Goal: Task Accomplishment & Management: Use online tool/utility

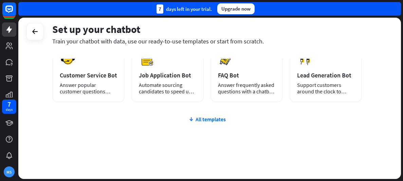
scroll to position [126, 0]
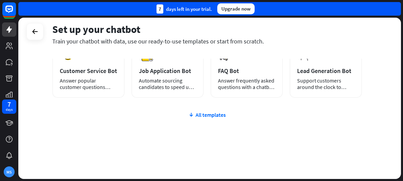
click at [202, 118] on div "plus Blank Bot Create a blank chatbot, which you can train and customize later.…" at bounding box center [207, 71] width 310 height 216
click at [203, 114] on div "All templates" at bounding box center [207, 114] width 310 height 7
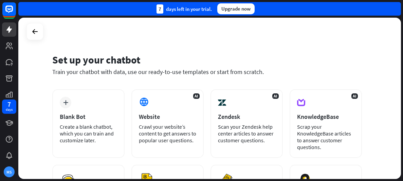
scroll to position [0, 0]
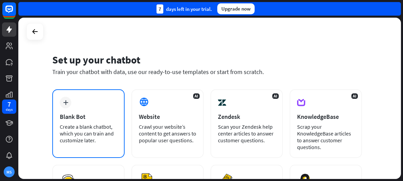
click at [103, 126] on div "Create a blank chatbot, which you can train and customize later." at bounding box center [88, 133] width 57 height 20
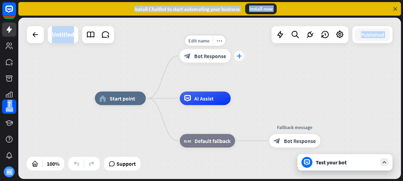
click at [236, 57] on div "plus" at bounding box center [239, 56] width 10 height 10
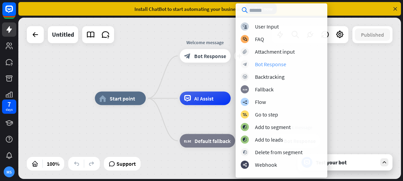
click at [262, 64] on div "Bot Response" at bounding box center [270, 64] width 31 height 7
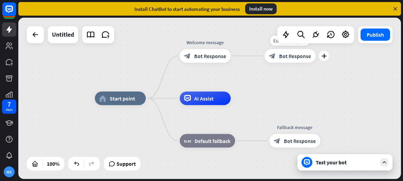
click at [293, 61] on div "home_2 Start point Welcome message block_bot_response Bot Response Edit name mo…" at bounding box center [209, 98] width 383 height 161
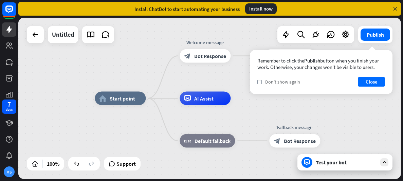
click at [267, 81] on span "Don't show again" at bounding box center [282, 82] width 35 height 6
click at [360, 80] on button "Close" at bounding box center [371, 82] width 27 height 10
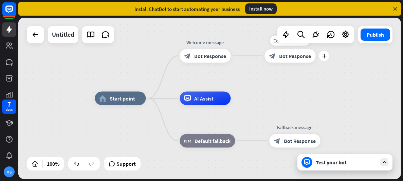
click at [275, 55] on icon "block_bot_response" at bounding box center [272, 56] width 7 height 7
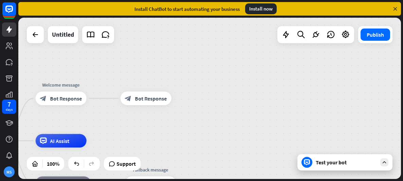
click at [246, 72] on div "home_2 Start point Welcome message block_bot_response Bot Response block_bot_re…" at bounding box center [209, 98] width 383 height 161
click at [183, 98] on div "plus" at bounding box center [180, 98] width 10 height 10
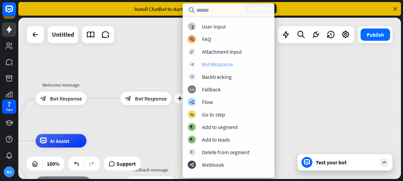
click at [213, 64] on div "Bot Response" at bounding box center [217, 64] width 31 height 7
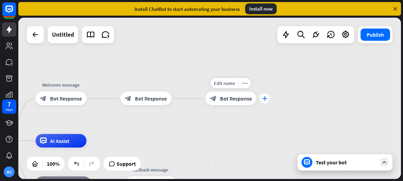
click at [267, 103] on div "plus" at bounding box center [265, 98] width 10 height 10
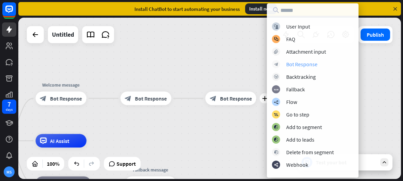
click at [301, 61] on div "Bot Response" at bounding box center [301, 64] width 31 height 7
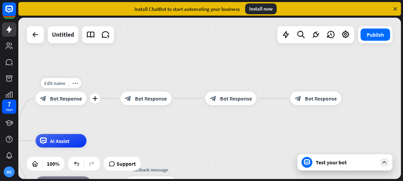
click at [72, 94] on div "block_bot_response Bot Response" at bounding box center [61, 99] width 51 height 14
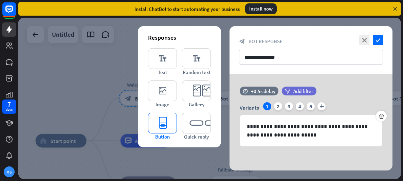
click at [174, 119] on icon "editor_button" at bounding box center [162, 123] width 29 height 21
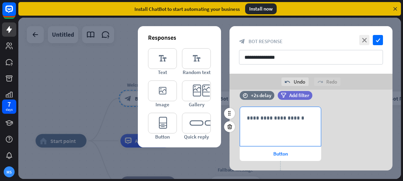
scroll to position [79, 0]
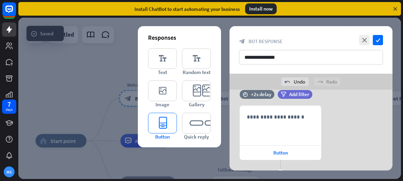
click at [171, 121] on icon "editor_button" at bounding box center [162, 123] width 29 height 21
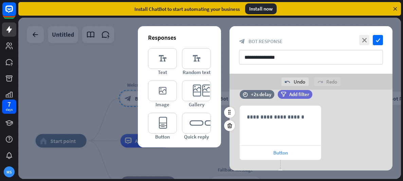
scroll to position [206, 0]
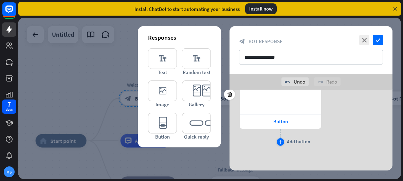
click at [283, 144] on div "plus" at bounding box center [280, 141] width 7 height 7
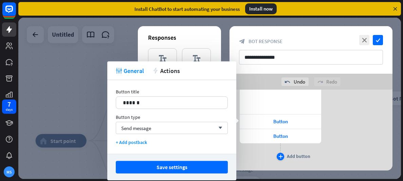
scroll to position [220, 0]
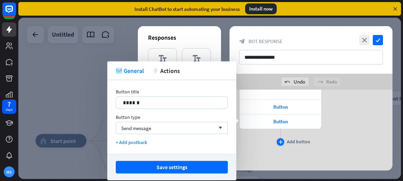
click at [283, 144] on div "plus" at bounding box center [280, 141] width 7 height 7
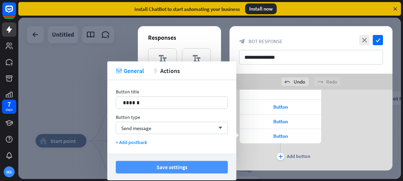
click at [192, 168] on button "Save settings" at bounding box center [172, 167] width 112 height 13
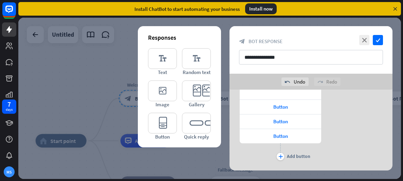
click at [190, 156] on div at bounding box center [209, 98] width 383 height 161
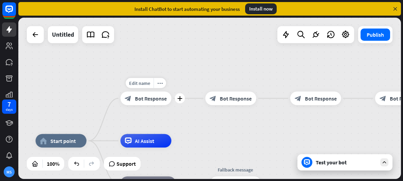
click at [143, 98] on span "Bot Response" at bounding box center [151, 98] width 32 height 7
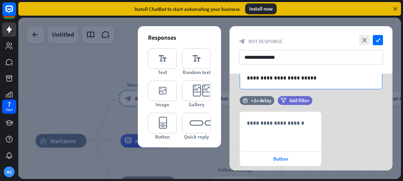
scroll to position [58, 0]
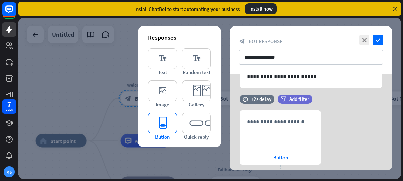
click at [167, 124] on icon "editor_button" at bounding box center [162, 123] width 29 height 21
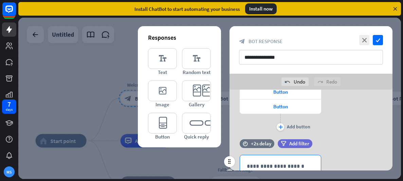
scroll to position [260, 0]
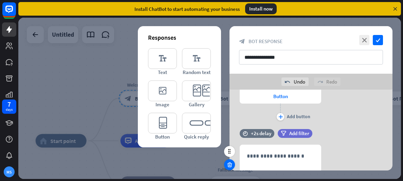
click at [231, 162] on icon at bounding box center [229, 165] width 6 height 6
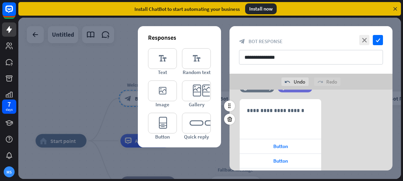
scroll to position [183, 0]
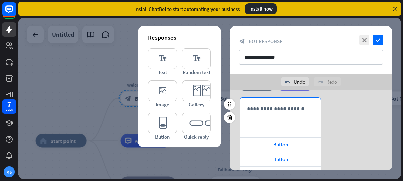
click at [291, 124] on div "**********" at bounding box center [280, 117] width 81 height 39
click at [293, 146] on div "Button" at bounding box center [280, 145] width 81 height 14
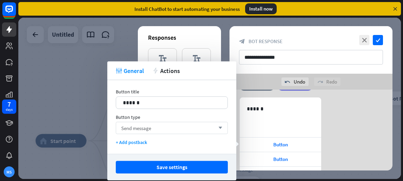
click at [165, 125] on div "Send message arrow_down" at bounding box center [172, 128] width 112 height 12
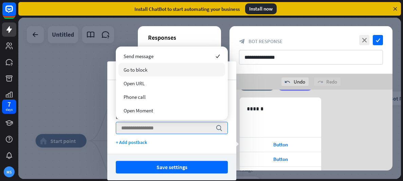
click at [143, 67] on span "Go to block" at bounding box center [136, 70] width 24 height 6
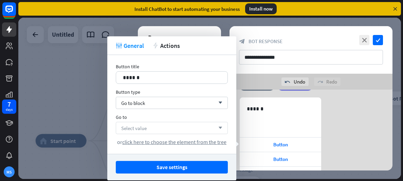
click at [159, 130] on div "Select value arrow_down" at bounding box center [172, 128] width 112 height 12
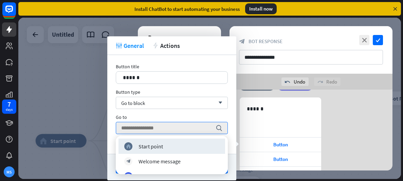
click at [104, 109] on div at bounding box center [209, 98] width 383 height 161
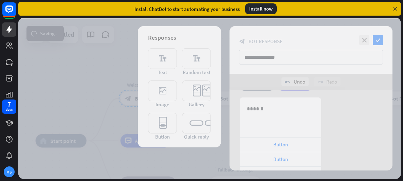
click at [105, 109] on div at bounding box center [209, 98] width 383 height 161
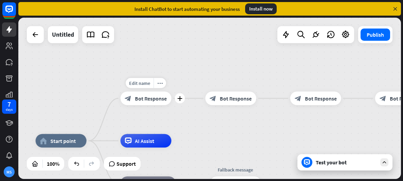
click at [148, 97] on span "Bot Response" at bounding box center [151, 98] width 32 height 7
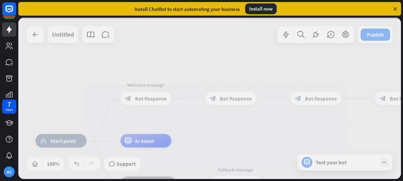
click at [148, 97] on div at bounding box center [209, 98] width 383 height 161
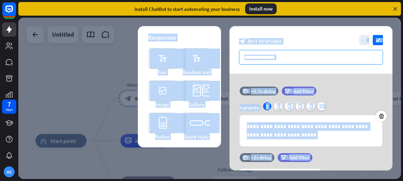
click at [271, 63] on input "**********" at bounding box center [311, 57] width 144 height 15
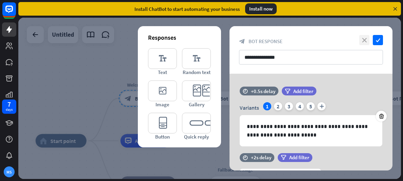
click at [367, 40] on icon "close" at bounding box center [364, 40] width 10 height 10
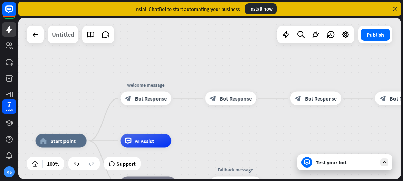
click at [62, 31] on div "Untitled" at bounding box center [63, 34] width 22 height 17
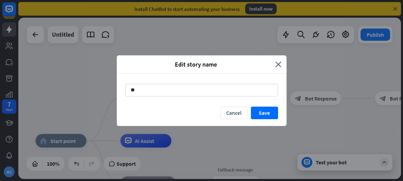
type input "*"
type input "**********"
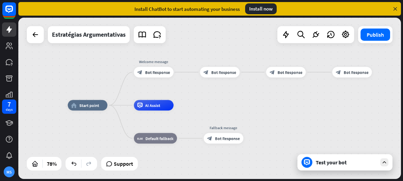
drag, startPoint x: 199, startPoint y: 125, endPoint x: 191, endPoint y: 102, distance: 25.0
click at [191, 102] on div "home_2 Start point Welcome message block_bot_response Bot Response block_bot_re…" at bounding box center [209, 98] width 383 height 161
click at [81, 106] on span "Start point" at bounding box center [89, 105] width 20 height 5
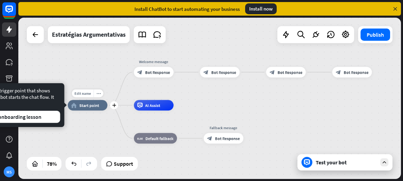
click at [81, 106] on span "Start point" at bounding box center [89, 105] width 20 height 5
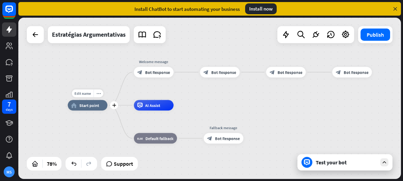
click at [87, 103] on span "Start point" at bounding box center [89, 105] width 20 height 5
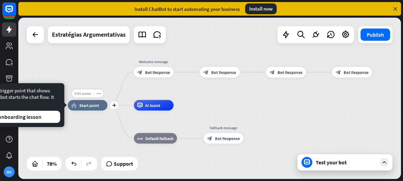
click at [85, 92] on span "Edit name" at bounding box center [82, 93] width 16 height 5
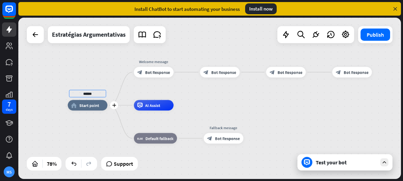
type input "******"
click at [72, 110] on div "Edit name more_horiz plus home_2 Start point" at bounding box center [88, 105] width 40 height 11
click at [100, 110] on div "Edit name more_horiz plus home_2 Start point" at bounding box center [88, 105] width 40 height 11
click at [97, 95] on icon "more_horiz" at bounding box center [98, 93] width 4 height 4
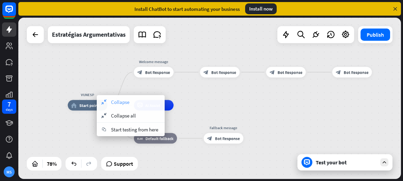
click at [105, 102] on icon "collapse" at bounding box center [103, 101] width 7 height 5
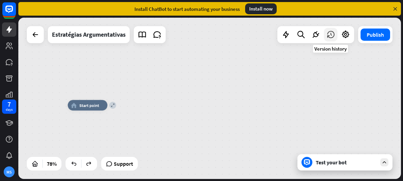
click at [332, 39] on icon at bounding box center [330, 34] width 9 height 9
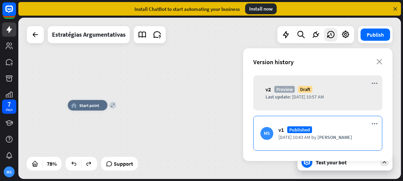
click at [304, 126] on div "MS v1 Published [DATE] 10:43 AM by [PERSON_NAME]" at bounding box center [317, 133] width 129 height 35
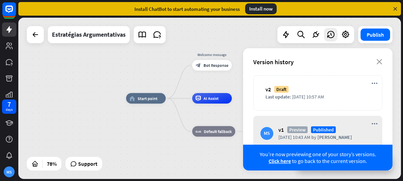
click at [159, 129] on div "home_2 Start point Welcome message block_bot_response Bot Response AI Assist bl…" at bounding box center [275, 161] width 298 height 126
click at [380, 59] on icon "close" at bounding box center [380, 61] width 6 height 5
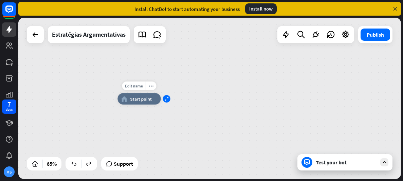
click at [167, 100] on icon "expand" at bounding box center [167, 99] width 4 height 4
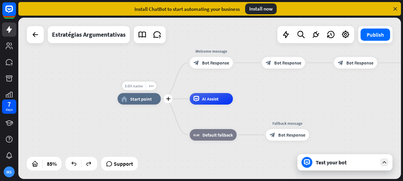
click at [138, 87] on span "Edit name" at bounding box center [134, 85] width 18 height 5
type input "******"
click at [139, 88] on div "VUNESP" at bounding box center [139, 87] width 52 height 6
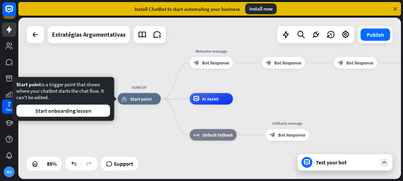
click at [141, 98] on span "Start point" at bounding box center [141, 99] width 22 height 6
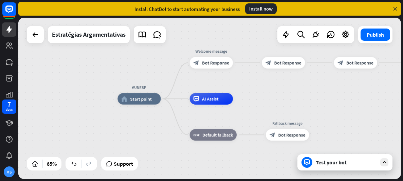
click at [142, 98] on span "Start point" at bounding box center [141, 99] width 22 height 6
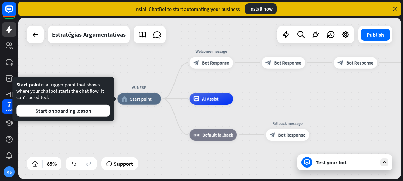
click at [142, 98] on span "Start point" at bounding box center [141, 99] width 22 height 6
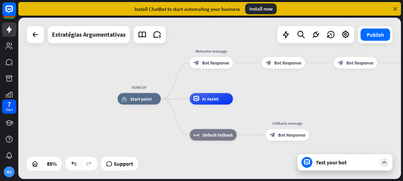
click at [142, 98] on span "Start point" at bounding box center [141, 99] width 22 height 6
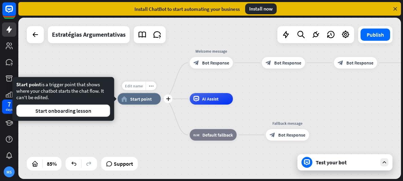
click at [129, 87] on span "Edit name" at bounding box center [134, 85] width 18 height 5
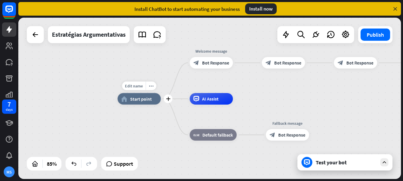
click at [155, 96] on div "home_2 Start point" at bounding box center [138, 99] width 43 height 12
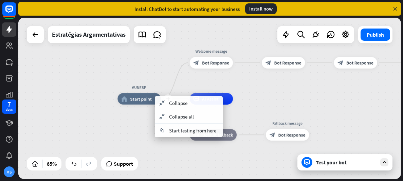
click at [131, 98] on span "Start point" at bounding box center [141, 99] width 22 height 6
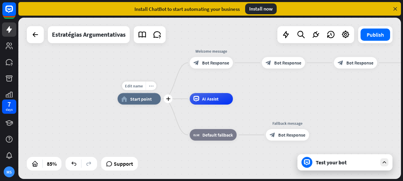
click at [153, 86] on icon "more_horiz" at bounding box center [151, 86] width 5 height 4
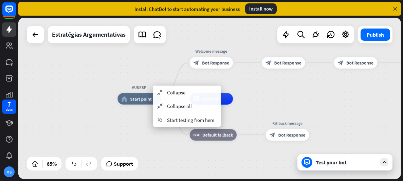
click at [155, 79] on div "VUNESP home_2 Start point Welcome message block_bot_response Bot Response block…" at bounding box center [209, 98] width 383 height 161
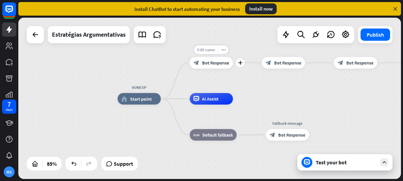
click at [208, 51] on span "Edit name" at bounding box center [206, 49] width 18 height 5
type input "**********"
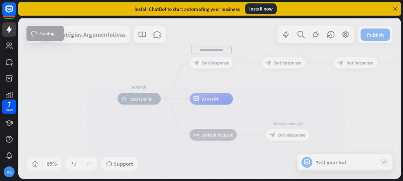
click at [213, 60] on div "VUNESP home_2 Start point block_bot_response Bot Response block_bot_response Bo…" at bounding box center [209, 98] width 383 height 161
click at [213, 60] on div at bounding box center [209, 98] width 383 height 161
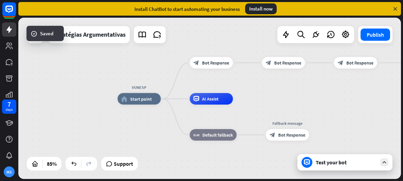
click at [213, 60] on span "Bot Response" at bounding box center [215, 63] width 27 height 6
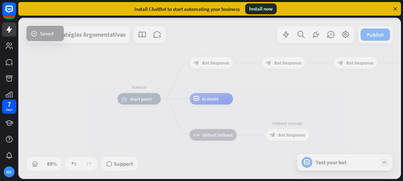
click at [214, 63] on div at bounding box center [209, 98] width 383 height 161
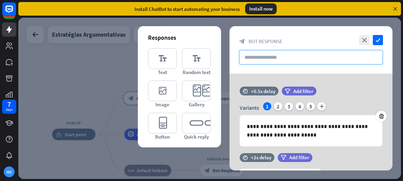
click at [284, 56] on input "text" at bounding box center [311, 57] width 144 height 15
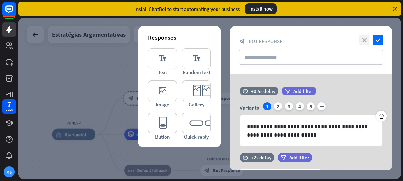
click at [369, 41] on icon "close" at bounding box center [364, 40] width 10 height 10
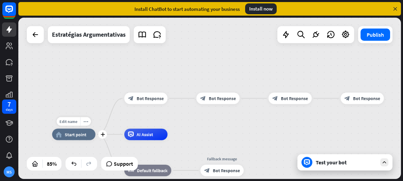
click at [60, 140] on div "Edit name more_horiz plus VUNESP home_2 Start point" at bounding box center [73, 135] width 43 height 12
click at [60, 138] on div "home_2 Start point" at bounding box center [73, 135] width 43 height 12
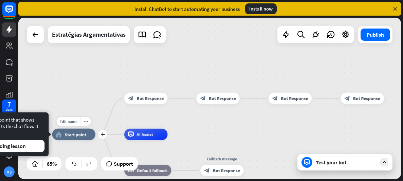
click at [60, 138] on div "home_2 Start point" at bounding box center [73, 135] width 43 height 12
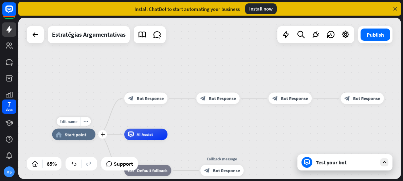
click at [60, 137] on div "home_2 Start point" at bounding box center [73, 135] width 43 height 12
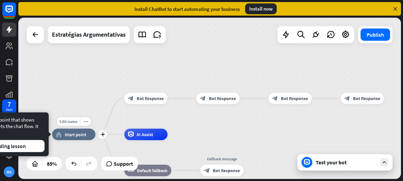
click at [60, 137] on div "home_2 Start point" at bounding box center [73, 135] width 43 height 12
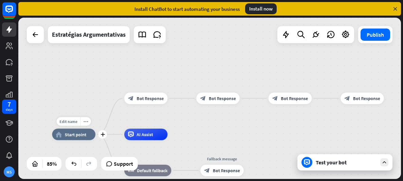
click at [60, 137] on div "home_2 Start point" at bounding box center [73, 135] width 43 height 12
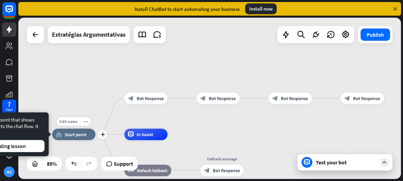
click at [60, 137] on div "home_2 Start point" at bounding box center [73, 135] width 43 height 12
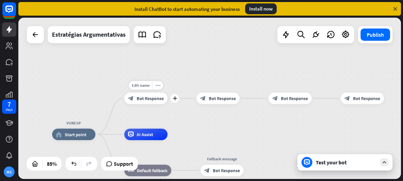
click at [137, 99] on span "Bot Response" at bounding box center [149, 98] width 27 height 6
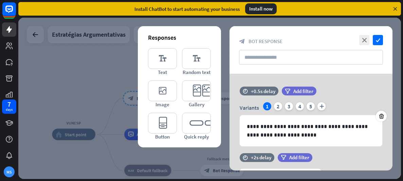
click at [95, 83] on div at bounding box center [209, 98] width 383 height 161
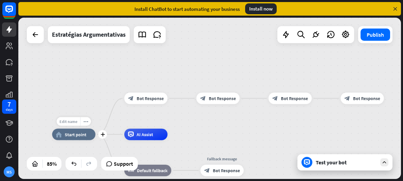
click at [75, 121] on span "Edit name" at bounding box center [68, 121] width 18 height 5
type input "*"
type input "**********"
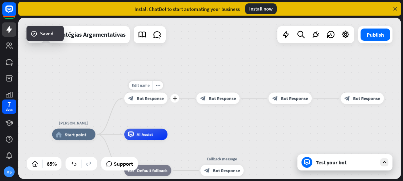
click at [143, 99] on span "Bot Response" at bounding box center [149, 98] width 27 height 6
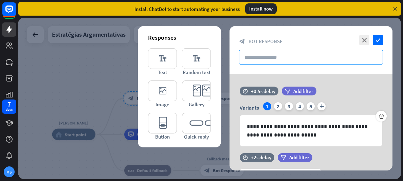
click at [286, 57] on input "text" at bounding box center [311, 57] width 144 height 15
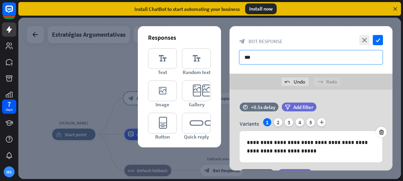
type input "*"
type input "**********"
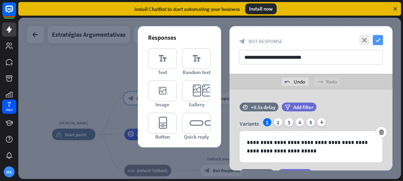
click at [378, 38] on icon "check" at bounding box center [378, 40] width 10 height 10
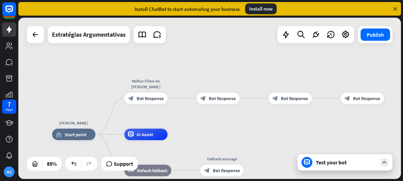
click at [397, 12] on icon at bounding box center [395, 9] width 6 height 6
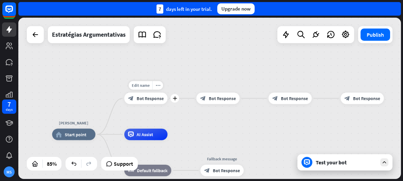
click at [157, 95] on span "Bot Response" at bounding box center [149, 98] width 27 height 6
click at [157, 95] on div at bounding box center [209, 98] width 383 height 161
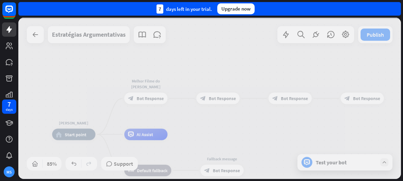
click at [157, 95] on div at bounding box center [209, 98] width 383 height 161
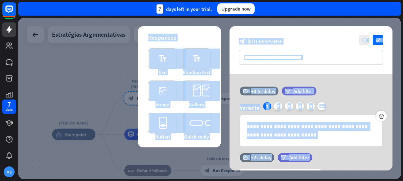
click at [308, 66] on div "**********" at bounding box center [311, 50] width 163 height 48
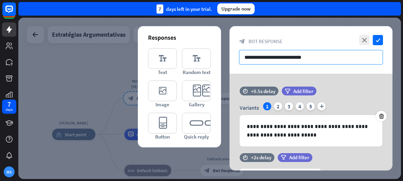
click at [304, 57] on input "**********" at bounding box center [311, 57] width 144 height 15
click at [305, 62] on input "**********" at bounding box center [311, 57] width 144 height 15
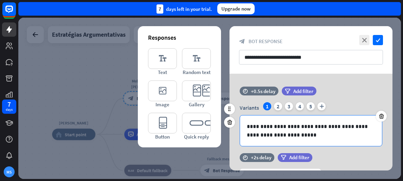
click at [266, 138] on p "**********" at bounding box center [311, 130] width 128 height 17
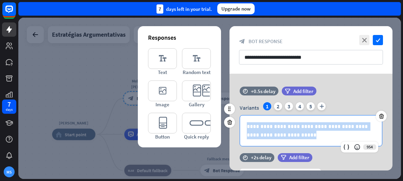
click at [266, 138] on p "**********" at bounding box center [311, 130] width 128 height 17
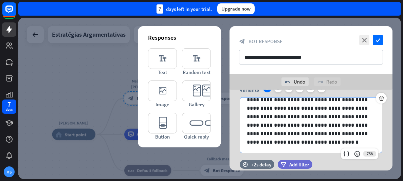
scroll to position [30, 0]
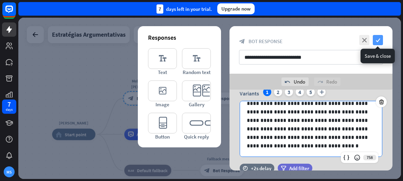
click at [375, 38] on icon "check" at bounding box center [378, 40] width 10 height 10
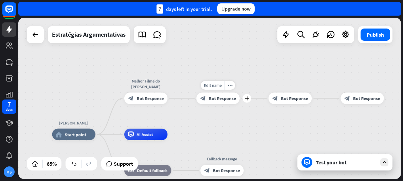
click at [205, 100] on icon "block_bot_response" at bounding box center [203, 98] width 6 height 6
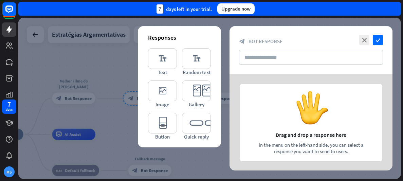
click at [383, 42] on div "close check block_bot_response Bot Response" at bounding box center [311, 50] width 163 height 48
click at [380, 41] on icon "check" at bounding box center [378, 40] width 10 height 10
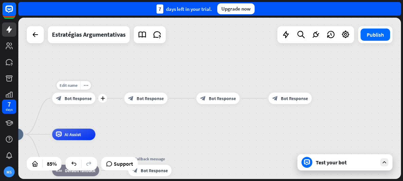
click at [58, 96] on icon "block_bot_response" at bounding box center [59, 98] width 6 height 6
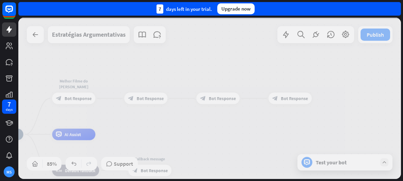
click at [58, 96] on div at bounding box center [209, 98] width 383 height 161
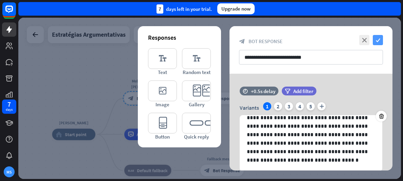
click at [378, 39] on icon "check" at bounding box center [378, 40] width 10 height 10
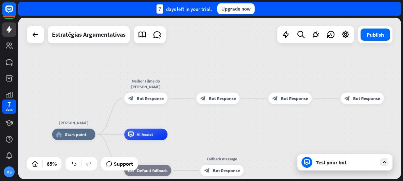
click at [336, 164] on div "Test your bot" at bounding box center [346, 162] width 61 height 7
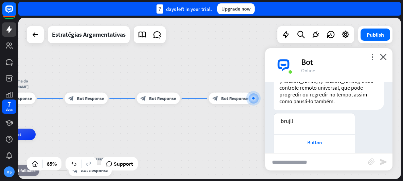
scroll to position [72, 0]
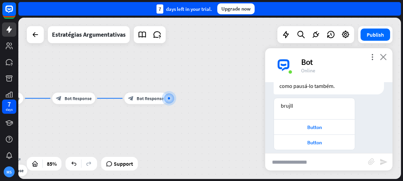
click at [384, 56] on icon "close" at bounding box center [383, 57] width 7 height 6
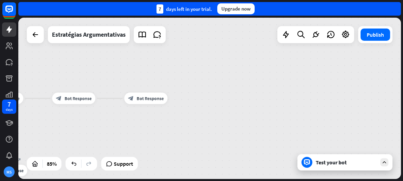
drag, startPoint x: 115, startPoint y: 115, endPoint x: 178, endPoint y: 120, distance: 63.0
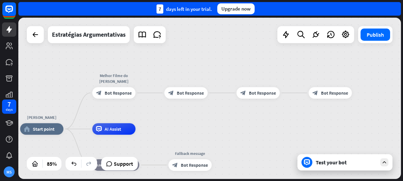
drag, startPoint x: 94, startPoint y: 52, endPoint x: 279, endPoint y: 47, distance: 184.5
click at [279, 47] on div "[PERSON_NAME] home_2 Start point Melhor Filme do [PERSON_NAME] block_bot_respon…" at bounding box center [209, 98] width 383 height 161
click at [110, 95] on span "Bot Response" at bounding box center [118, 93] width 27 height 6
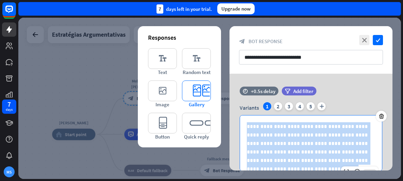
drag, startPoint x: 292, startPoint y: 160, endPoint x: 205, endPoint y: 80, distance: 117.5
copy p "**********"
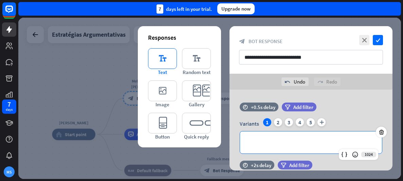
click at [159, 65] on icon "editor_text" at bounding box center [162, 58] width 29 height 21
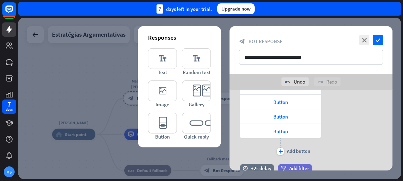
scroll to position [220, 0]
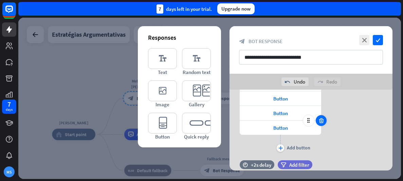
click at [325, 120] on div at bounding box center [321, 120] width 11 height 11
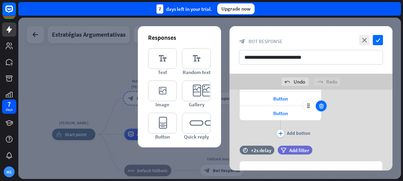
click at [322, 102] on div at bounding box center [321, 106] width 11 height 11
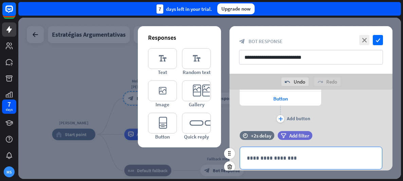
scroll to position [242, 0]
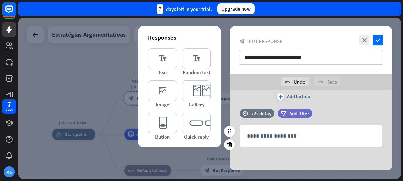
click at [314, 122] on div "filter Add filter" at bounding box center [312, 117] width 69 height 16
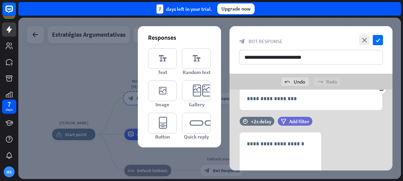
scroll to position [66, 0]
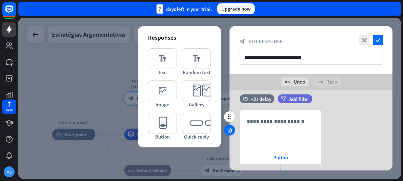
click at [230, 131] on icon at bounding box center [229, 130] width 6 height 6
click at [229, 127] on icon at bounding box center [229, 130] width 6 height 6
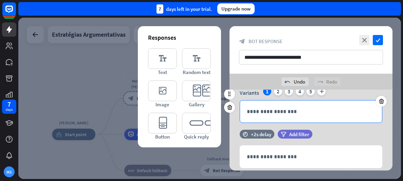
scroll to position [52, 0]
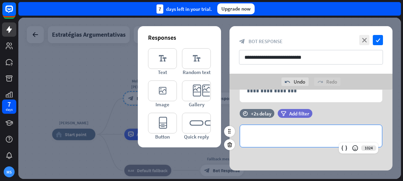
click at [261, 138] on p "**********" at bounding box center [311, 136] width 128 height 8
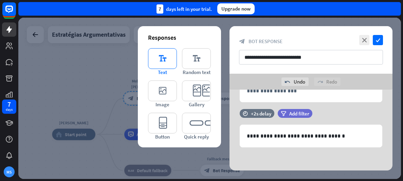
click at [161, 62] on icon "editor_text" at bounding box center [162, 58] width 29 height 21
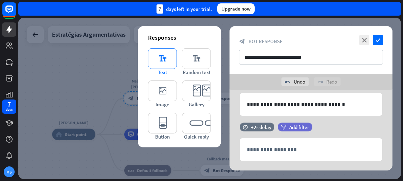
scroll to position [97, 0]
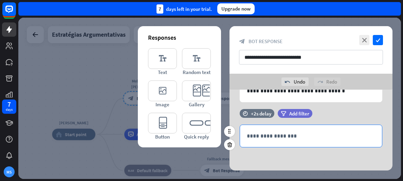
click at [261, 139] on p "**********" at bounding box center [311, 136] width 128 height 8
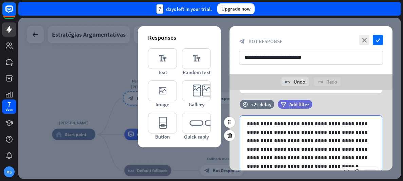
scroll to position [9, 0]
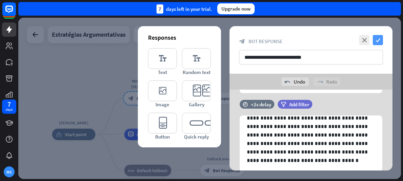
click at [377, 39] on icon "check" at bounding box center [378, 40] width 10 height 10
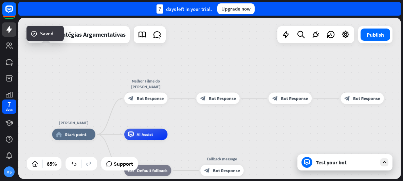
click at [335, 165] on div "Test your bot" at bounding box center [346, 162] width 61 height 7
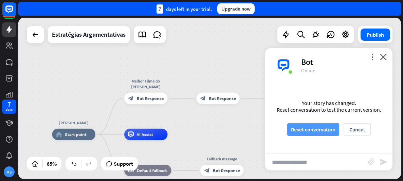
click at [317, 131] on button "Reset conversation" at bounding box center [313, 129] width 52 height 13
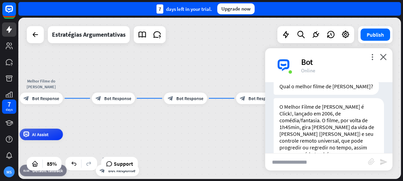
scroll to position [71, 0]
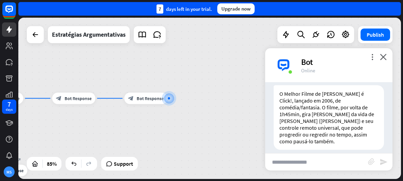
click at [387, 59] on div "more_vert close Bot Online" at bounding box center [328, 65] width 127 height 34
click at [384, 56] on icon "close" at bounding box center [383, 57] width 7 height 6
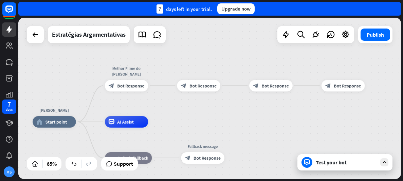
drag, startPoint x: 63, startPoint y: 123, endPoint x: 260, endPoint y: 111, distance: 197.7
click at [260, 111] on div "[PERSON_NAME] home_2 Start point Melhor Filme do [PERSON_NAME] block_bot_respon…" at bounding box center [209, 98] width 383 height 161
click at [190, 89] on div "block_bot_response Bot Response" at bounding box center [198, 86] width 43 height 12
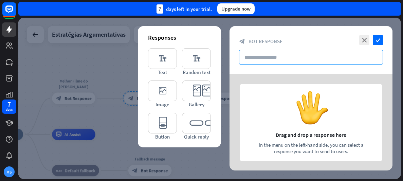
click at [267, 62] on input "text" at bounding box center [311, 57] width 144 height 15
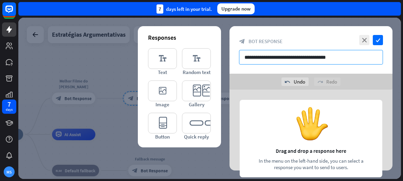
drag, startPoint x: 338, startPoint y: 56, endPoint x: 180, endPoint y: 38, distance: 159.2
click at [230, 38] on div "**********" at bounding box center [311, 98] width 163 height 144
type input "**********"
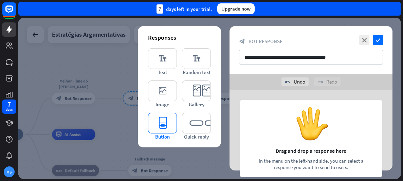
click at [163, 124] on icon "editor_button" at bounding box center [162, 123] width 29 height 21
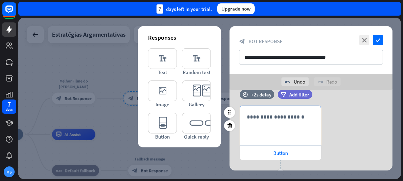
scroll to position [13, 0]
click at [250, 125] on div "**********" at bounding box center [280, 125] width 81 height 39
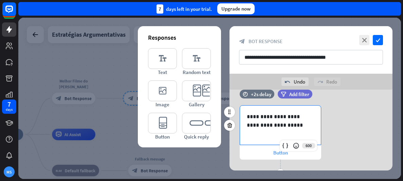
click at [280, 153] on span "Button" at bounding box center [280, 152] width 15 height 6
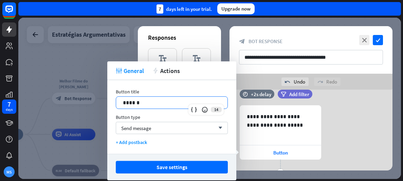
drag, startPoint x: 146, startPoint y: 105, endPoint x: 104, endPoint y: 104, distance: 41.8
click at [104, 104] on body "7 days MS close Product Help First steps Get started with ChatBot Help Center F…" at bounding box center [201, 90] width 403 height 181
click at [104, 104] on div at bounding box center [209, 98] width 383 height 161
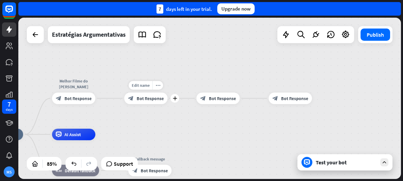
click at [149, 99] on span "Bot Response" at bounding box center [149, 98] width 27 height 6
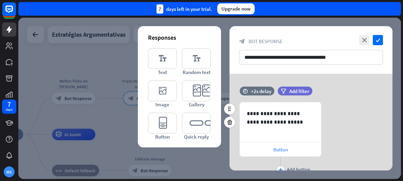
click at [276, 150] on span "Button" at bounding box center [280, 149] width 15 height 6
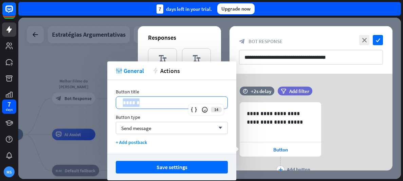
drag, startPoint x: 143, startPoint y: 102, endPoint x: 108, endPoint y: 101, distance: 35.0
click at [108, 101] on div "Button title 14 ****** Button type Send message arrow_down + Add postback" at bounding box center [171, 117] width 129 height 74
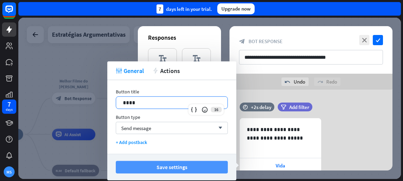
click at [151, 169] on button "Save settings" at bounding box center [172, 167] width 112 height 13
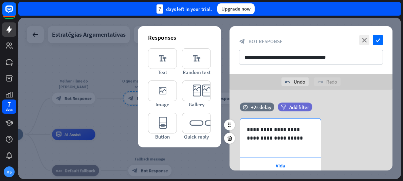
scroll to position [44, 0]
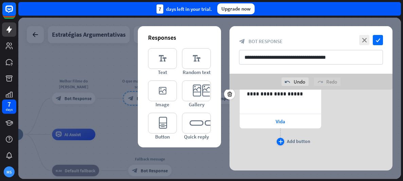
click at [282, 142] on icon "plus" at bounding box center [280, 142] width 4 height 4
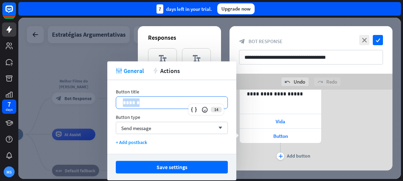
drag, startPoint x: 145, startPoint y: 104, endPoint x: 109, endPoint y: 101, distance: 36.5
click at [109, 101] on div "Button title 14 ****** Button type Send message arrow_down + Add postback" at bounding box center [171, 117] width 129 height 74
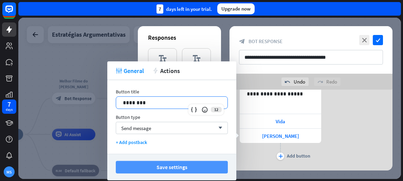
click at [148, 167] on button "Save settings" at bounding box center [172, 167] width 112 height 13
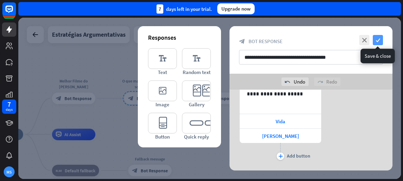
click at [380, 39] on icon "check" at bounding box center [378, 40] width 10 height 10
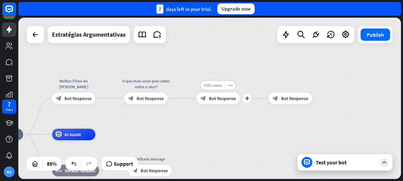
click at [216, 84] on span "Edit name" at bounding box center [213, 85] width 18 height 5
type input "****"
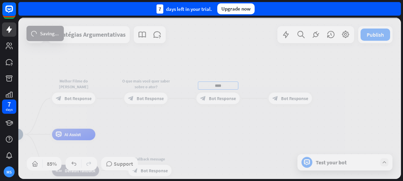
click at [288, 86] on div "[PERSON_NAME] home_2 Start point Melhor Filme do [PERSON_NAME] block_bot_respon…" at bounding box center [209, 98] width 383 height 161
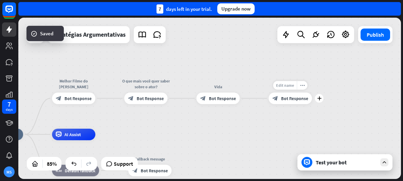
click at [288, 82] on div "Edit name" at bounding box center [285, 85] width 24 height 9
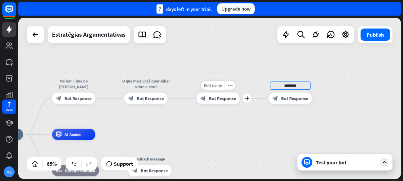
type input "********"
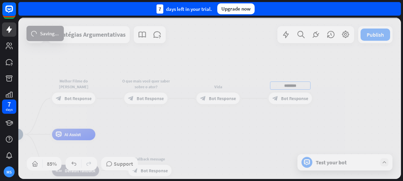
click at [218, 100] on div "[PERSON_NAME] home_2 Start point Melhor Filme do [PERSON_NAME] block_bot_respon…" at bounding box center [209, 98] width 383 height 161
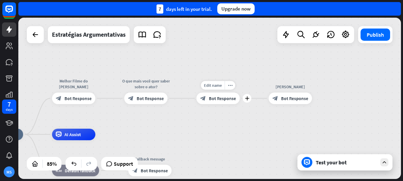
click at [213, 98] on span "Bot Response" at bounding box center [222, 98] width 27 height 6
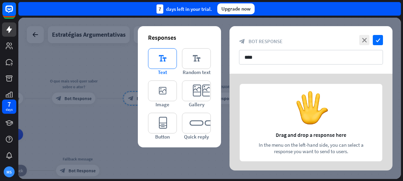
click at [165, 58] on icon "editor_text" at bounding box center [162, 58] width 29 height 21
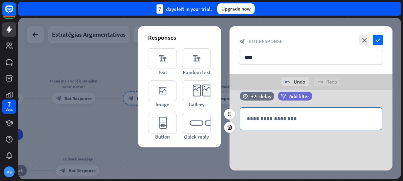
scroll to position [13, 0]
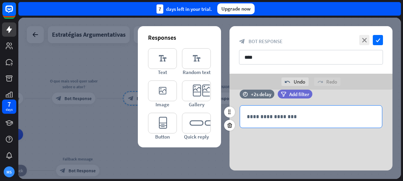
click at [297, 117] on p "**********" at bounding box center [311, 116] width 128 height 8
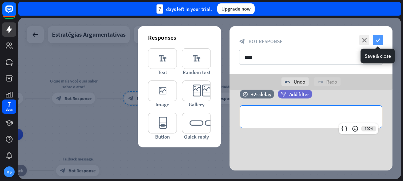
click at [375, 41] on icon "check" at bounding box center [378, 40] width 10 height 10
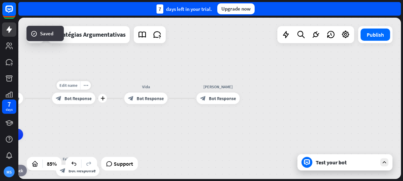
click at [75, 104] on div "block_bot_response Bot Response" at bounding box center [73, 98] width 43 height 12
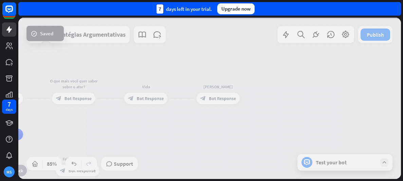
click at [75, 104] on div at bounding box center [209, 98] width 383 height 161
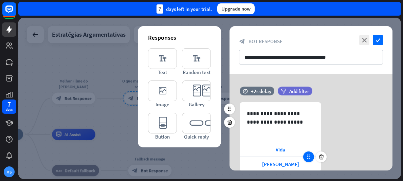
scroll to position [42, 0]
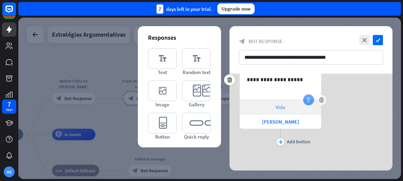
click at [307, 101] on icon at bounding box center [309, 100] width 6 height 6
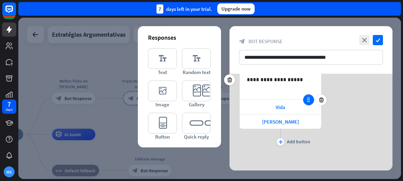
click at [307, 99] on icon at bounding box center [309, 100] width 6 height 6
click at [367, 37] on icon "close" at bounding box center [364, 40] width 10 height 10
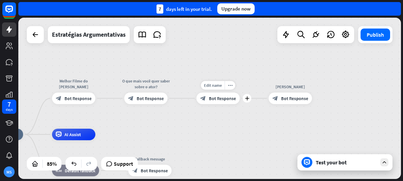
click at [207, 104] on div "Edit name more_horiz plus block_bot_response Bot Response" at bounding box center [218, 98] width 43 height 12
click at [207, 103] on div "block_bot_response Bot Response" at bounding box center [218, 98] width 43 height 12
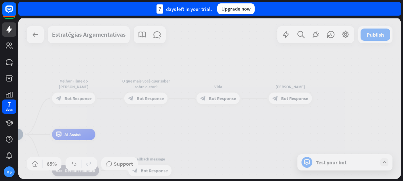
click at [207, 103] on div at bounding box center [209, 98] width 383 height 161
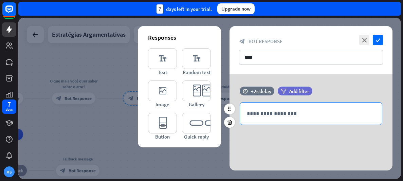
click at [274, 113] on p "**********" at bounding box center [311, 113] width 128 height 8
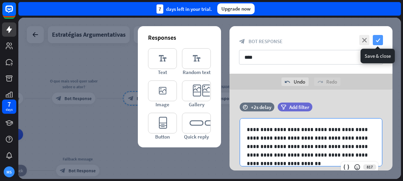
click at [379, 41] on icon "check" at bounding box center [378, 40] width 10 height 10
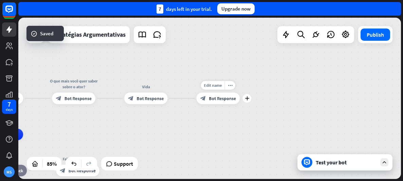
click at [216, 103] on div "block_bot_response Bot Response" at bounding box center [218, 98] width 43 height 12
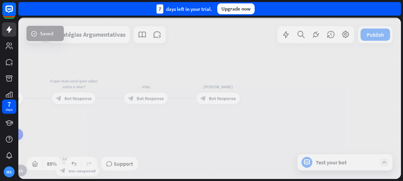
click at [216, 103] on div at bounding box center [209, 98] width 383 height 161
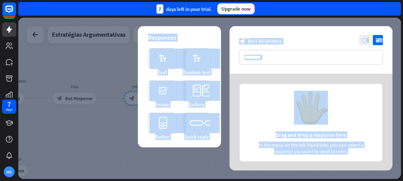
click at [306, 106] on div at bounding box center [311, 125] width 163 height 102
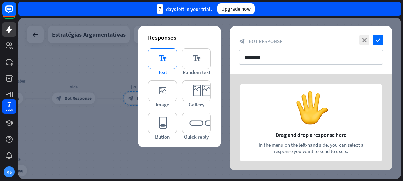
click at [166, 53] on icon "editor_text" at bounding box center [162, 58] width 29 height 21
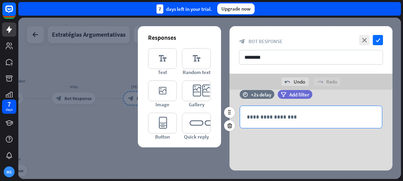
scroll to position [13, 0]
click at [267, 112] on p "**********" at bounding box center [311, 116] width 128 height 8
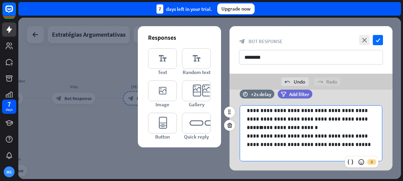
scroll to position [0, 0]
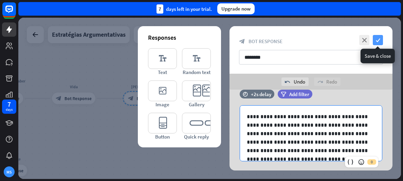
click at [378, 41] on icon "check" at bounding box center [378, 40] width 10 height 10
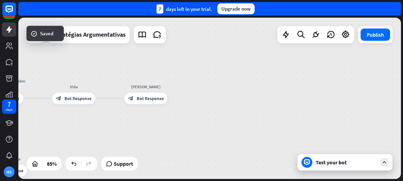
click at [331, 164] on div "Test your bot" at bounding box center [346, 162] width 61 height 7
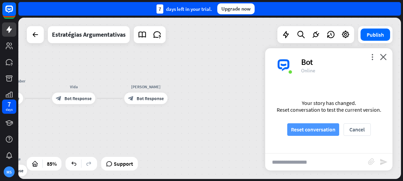
click at [323, 127] on button "Reset conversation" at bounding box center [313, 129] width 52 height 13
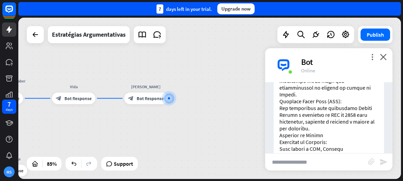
scroll to position [412, 0]
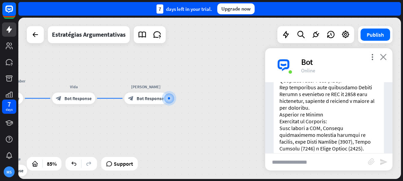
click at [381, 58] on icon "close" at bounding box center [383, 57] width 7 height 6
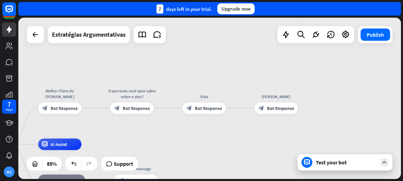
drag, startPoint x: 113, startPoint y: 122, endPoint x: 243, endPoint y: 132, distance: 130.7
click at [243, 132] on div "[PERSON_NAME] home_2 Start point Melhor Filme do [PERSON_NAME] block_bot_respon…" at bounding box center [209, 98] width 383 height 161
click at [60, 107] on span "Bot Response" at bounding box center [64, 108] width 27 height 6
click at [60, 107] on div at bounding box center [209, 98] width 383 height 161
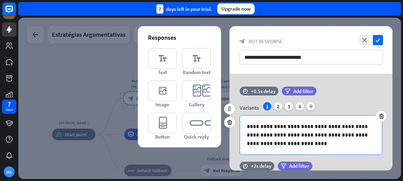
click at [287, 131] on p "**********" at bounding box center [311, 134] width 128 height 25
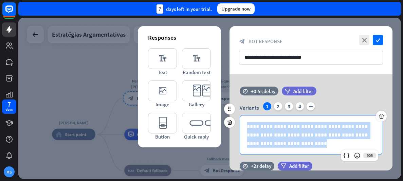
click at [287, 131] on p "**********" at bounding box center [311, 134] width 128 height 25
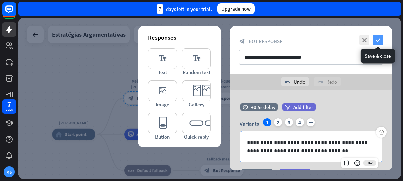
click at [379, 42] on icon "check" at bounding box center [378, 40] width 10 height 10
